Goal: Check status

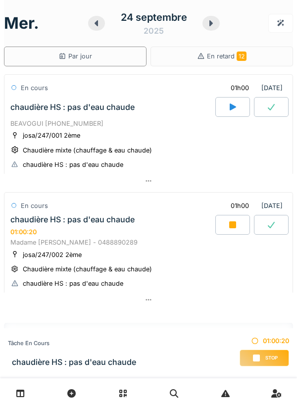
scroll to position [22, 0]
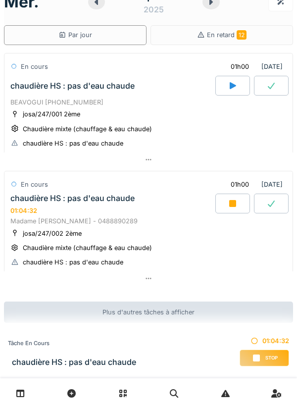
click at [228, 194] on div at bounding box center [232, 204] width 35 height 20
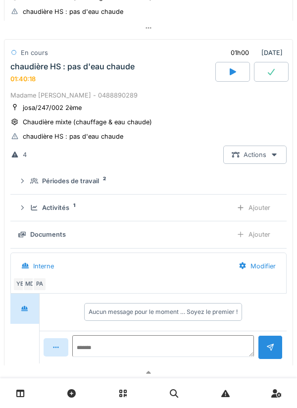
scroll to position [250, 0]
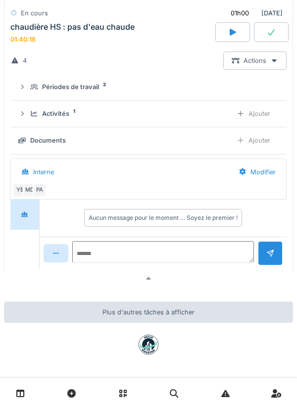
click at [218, 279] on div at bounding box center [148, 278] width 289 height 14
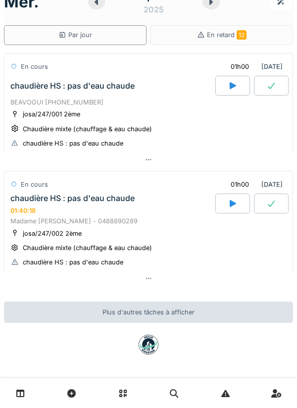
click at [238, 157] on div at bounding box center [148, 159] width 289 height 14
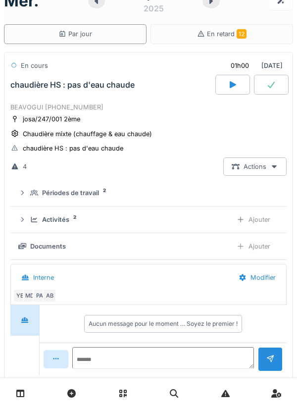
scroll to position [35, 0]
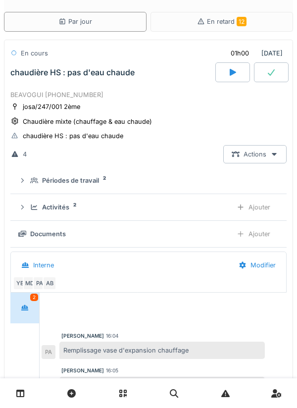
click at [204, 204] on div "Activités 2" at bounding box center [127, 206] width 194 height 9
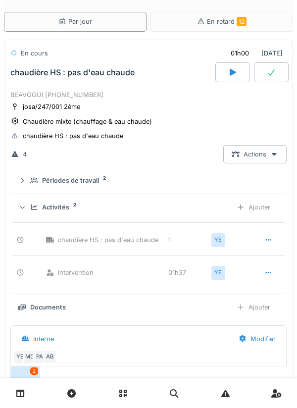
click at [209, 207] on div "Activités 2" at bounding box center [127, 206] width 194 height 9
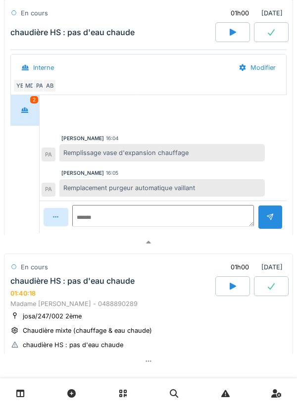
scroll to position [235, 0]
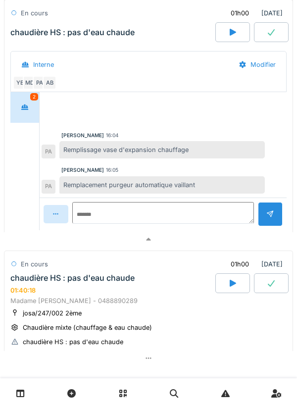
click at [219, 244] on div at bounding box center [148, 239] width 289 height 14
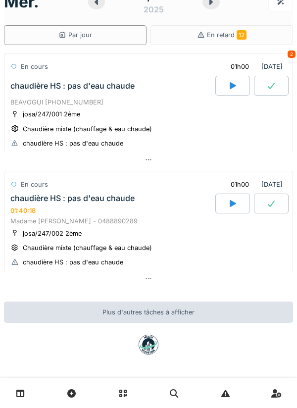
scroll to position [22, 0]
click at [226, 282] on div at bounding box center [148, 278] width 289 height 14
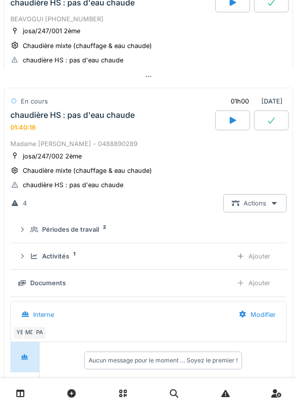
scroll to position [153, 0]
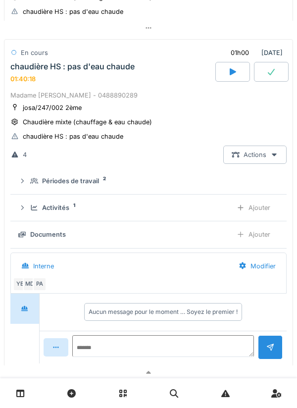
click at [210, 206] on div "Activités 1" at bounding box center [127, 207] width 194 height 9
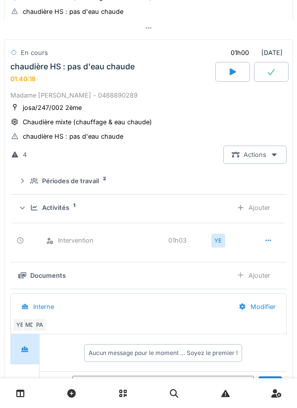
click at [204, 206] on div "Activités 1" at bounding box center [127, 207] width 194 height 9
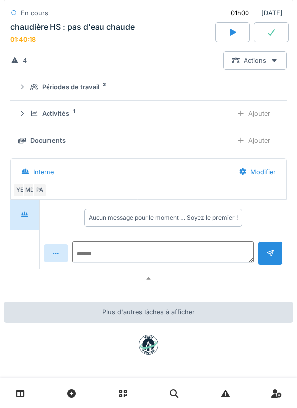
click at [232, 283] on div at bounding box center [148, 278] width 289 height 14
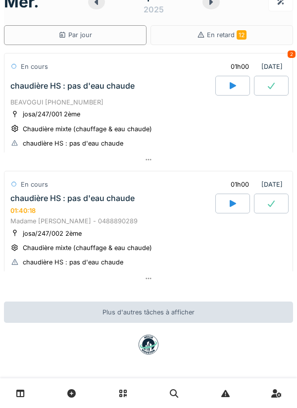
scroll to position [0, 0]
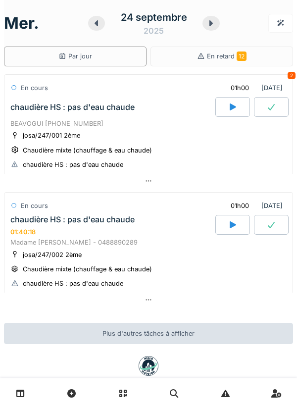
click at [208, 181] on div at bounding box center [148, 181] width 289 height 14
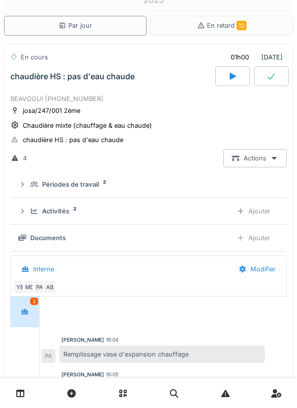
scroll to position [35, 0]
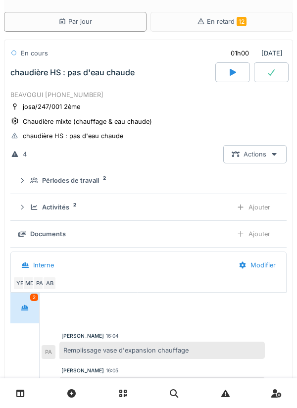
click at [200, 204] on div "Activités 2" at bounding box center [127, 206] width 194 height 9
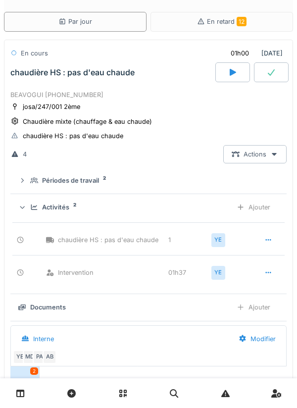
click at [163, 206] on div "Activités 2" at bounding box center [127, 206] width 194 height 9
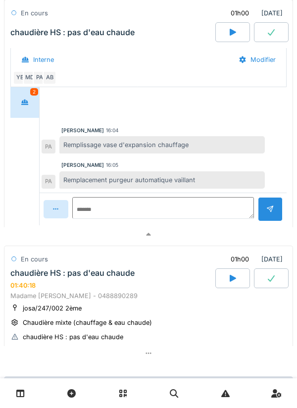
scroll to position [317, 0]
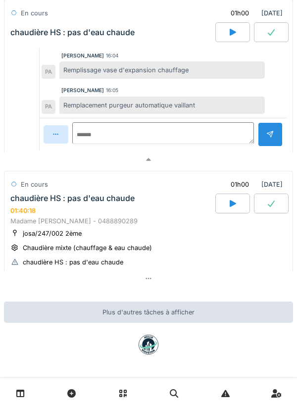
click at [199, 296] on div "[DATE] Par jour En retard 12 En cours 01h00 [DATE] chaudière HS : pas d'eau cha…" at bounding box center [148, 204] width 297 height 408
click at [201, 280] on div at bounding box center [148, 278] width 289 height 14
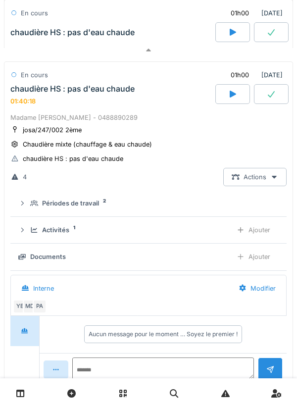
scroll to position [448, 0]
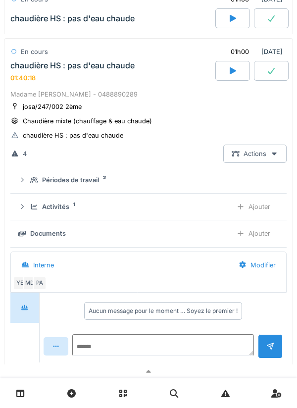
click at [181, 369] on div at bounding box center [148, 371] width 289 height 14
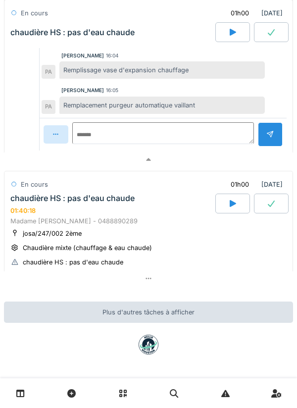
scroll to position [317, 0]
